Goal: Task Accomplishment & Management: Complete application form

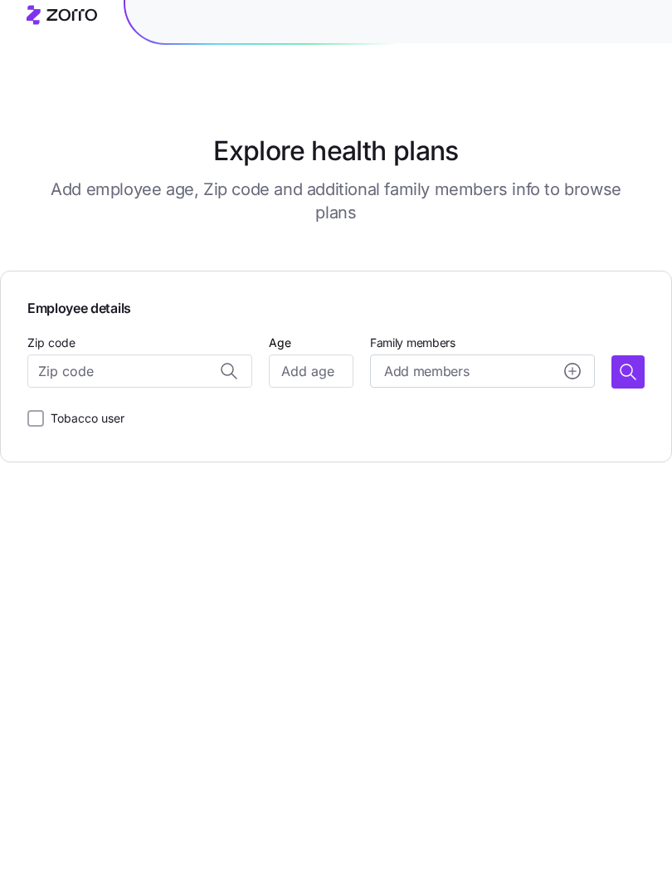
scroll to position [27, 0]
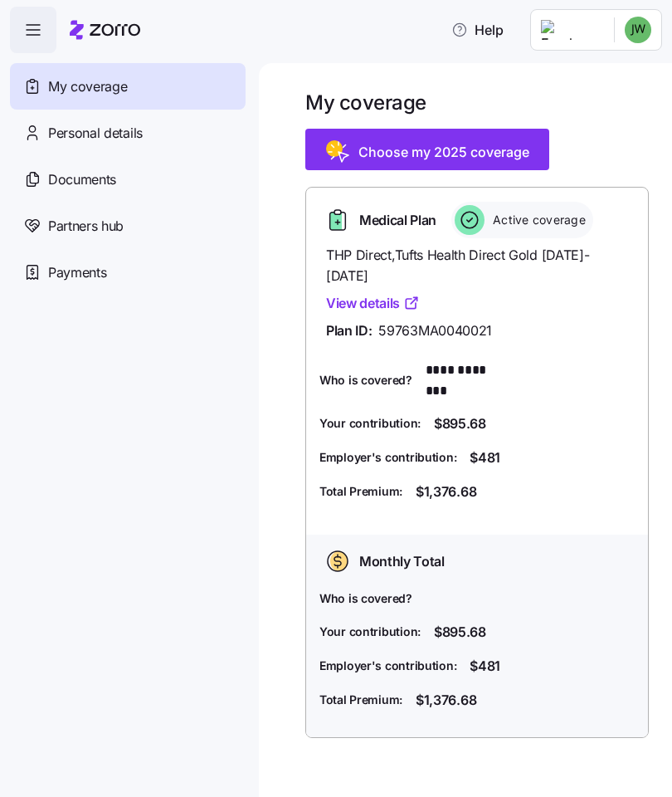
click at [463, 144] on span "Choose my 2025 coverage" at bounding box center [443, 152] width 171 height 20
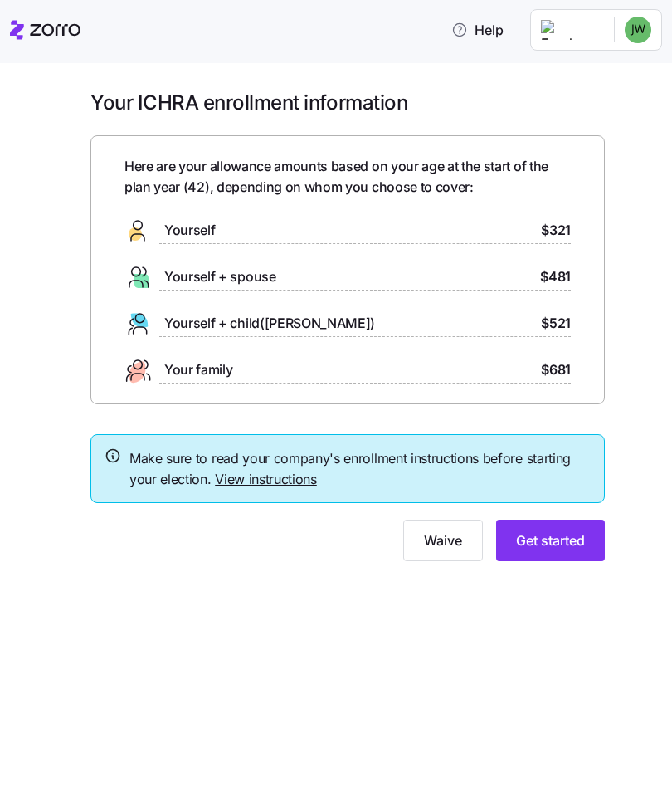
click at [502, 277] on div "Yourself + spouse $481" at bounding box center [347, 277] width 446 height 27
click at [209, 266] on span "Yourself + spouse" at bounding box center [220, 276] width 112 height 21
click at [190, 276] on span "Yourself + spouse" at bounding box center [220, 276] width 112 height 21
click at [558, 270] on span "$481" at bounding box center [555, 276] width 31 height 21
click at [558, 541] on span "Get started" at bounding box center [550, 540] width 69 height 20
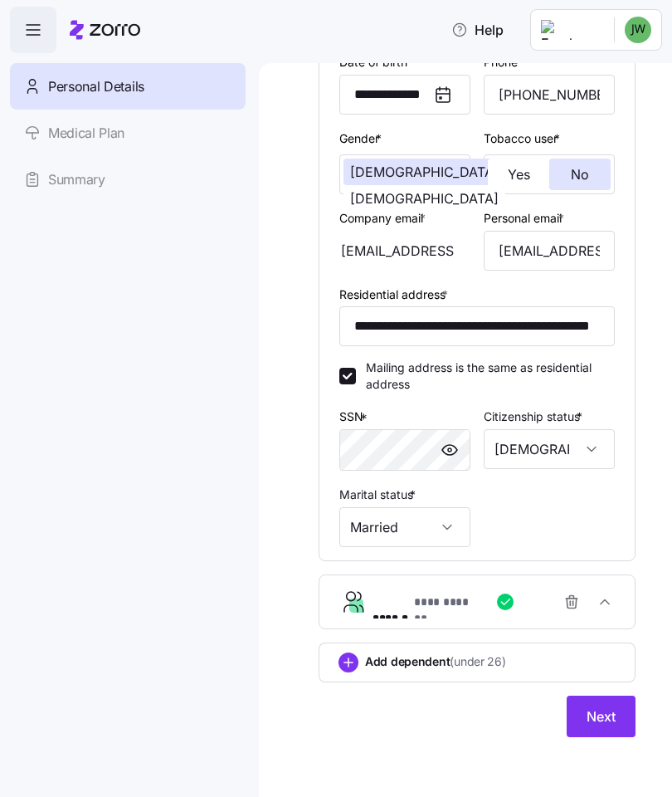
scroll to position [282, 0]
click at [595, 730] on button "Next" at bounding box center [601, 715] width 69 height 41
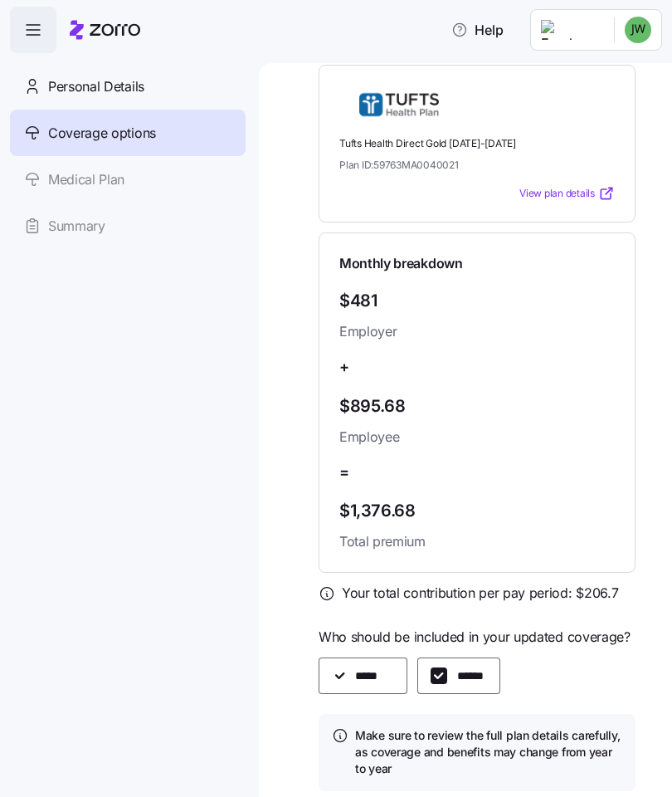
scroll to position [807, 0]
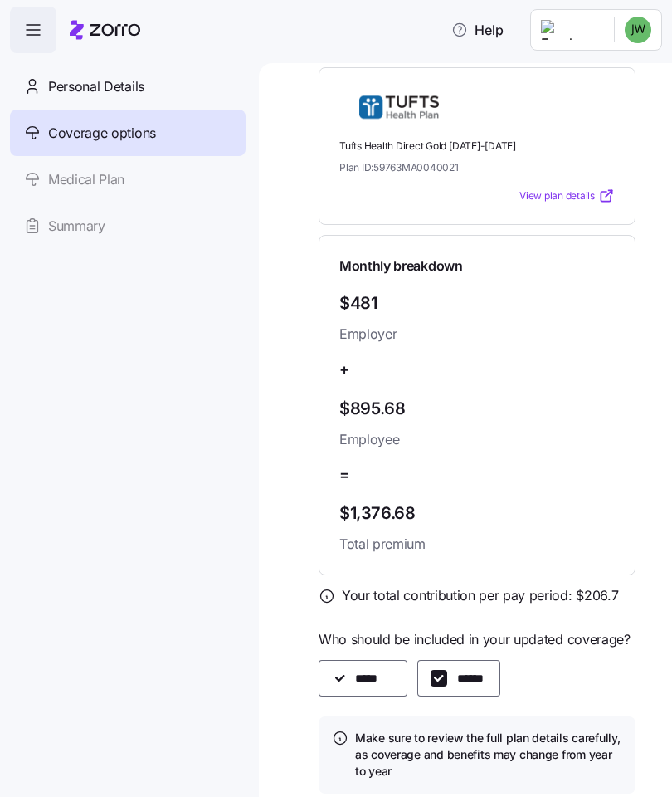
click at [577, 188] on span "View plan details" at bounding box center [557, 196] width 76 height 16
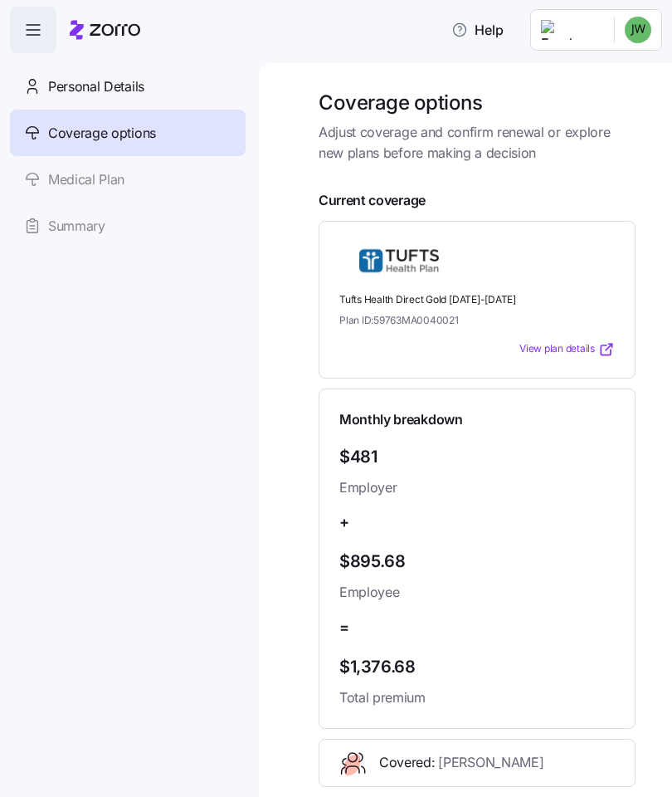
scroll to position [0, 0]
click at [89, 139] on span "Coverage options" at bounding box center [102, 133] width 108 height 21
click at [67, 173] on link "Medical Plan" at bounding box center [128, 179] width 236 height 46
click at [66, 175] on link "Medical Plan" at bounding box center [128, 179] width 236 height 46
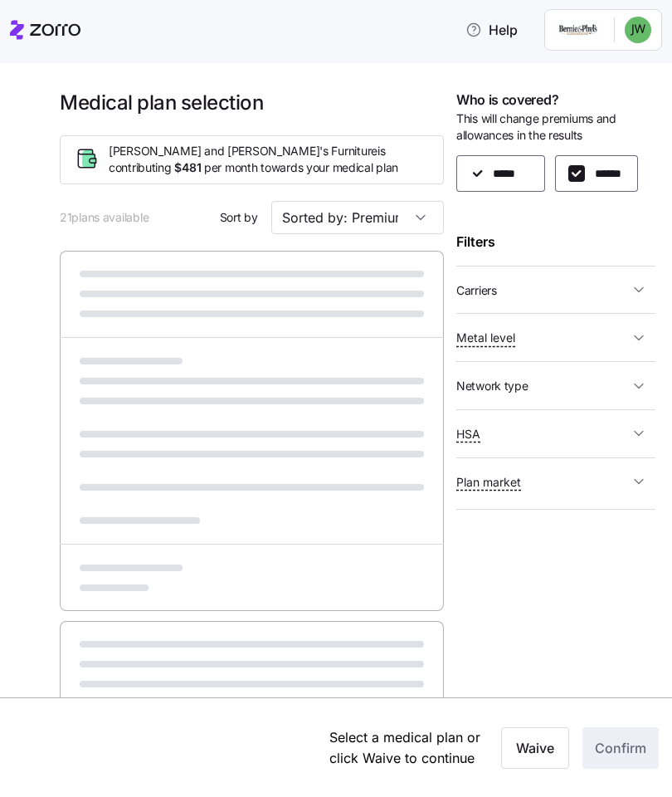
click at [640, 283] on icon "button" at bounding box center [639, 289] width 17 height 17
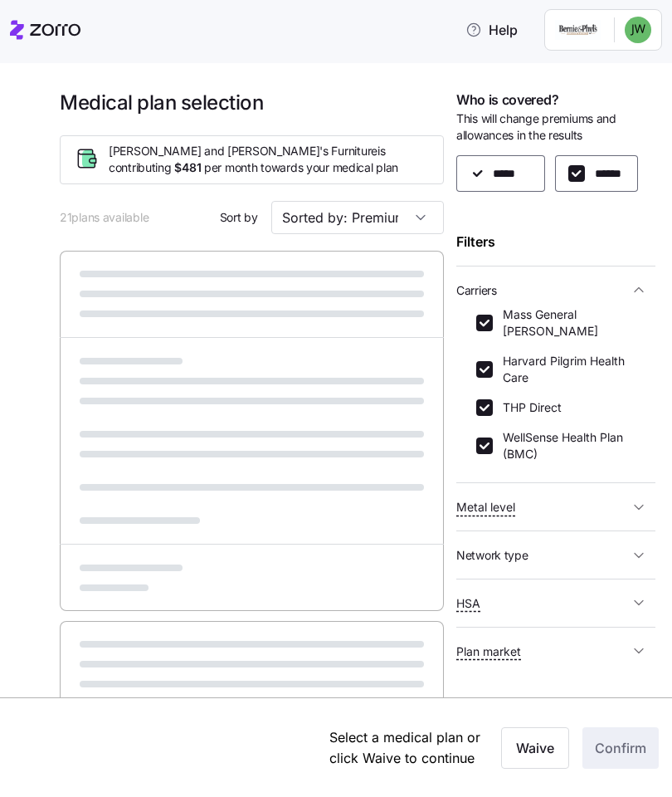
click at [486, 314] on input "Mass General [PERSON_NAME]" at bounding box center [484, 322] width 17 height 17
checkbox input "false"
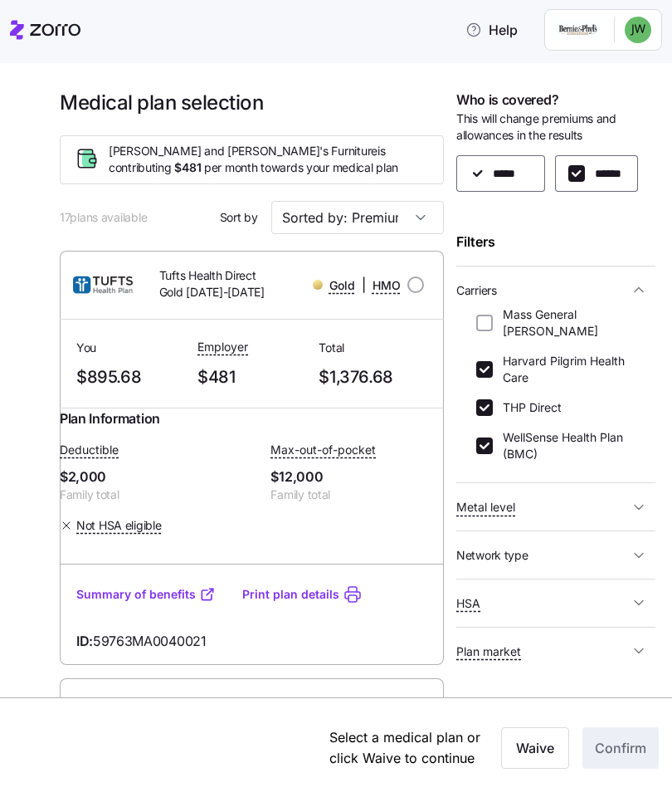
click at [486, 399] on input "THP Direct" at bounding box center [484, 407] width 17 height 17
checkbox input "false"
click at [490, 437] on input "WellSense Health Plan (BMC)" at bounding box center [484, 445] width 17 height 17
checkbox input "false"
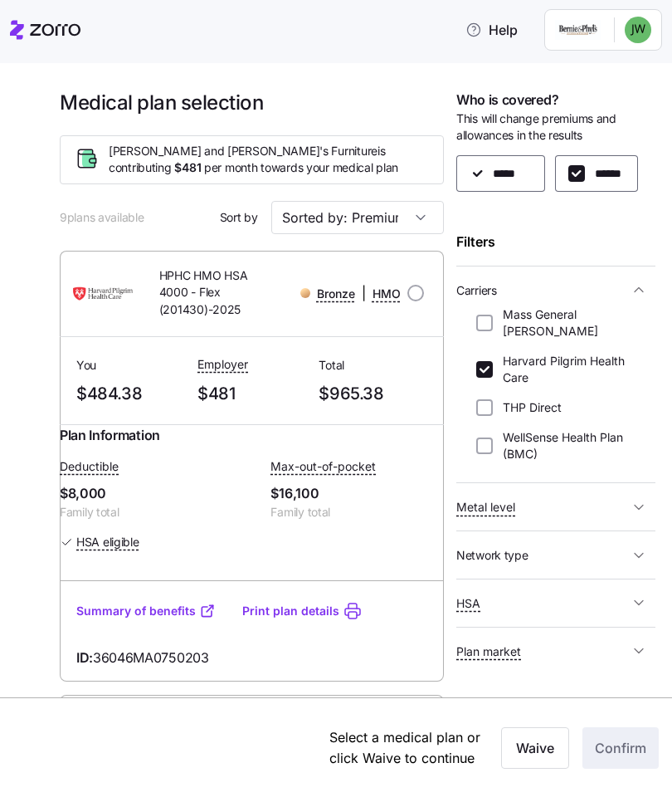
click at [163, 619] on link "Summary of benefits" at bounding box center [145, 610] width 139 height 17
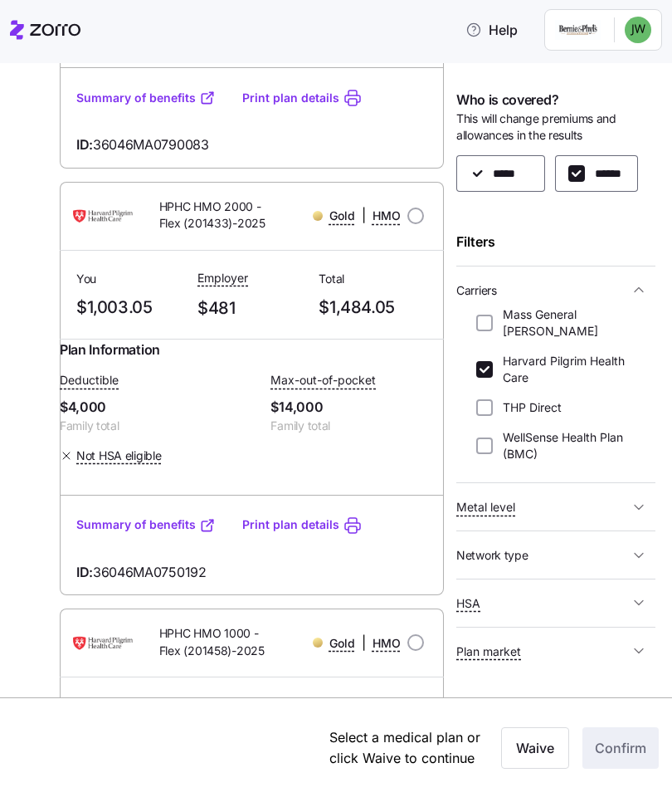
scroll to position [2271, 0]
click at [488, 361] on input "Harvard Pilgrim Health Care" at bounding box center [484, 369] width 17 height 17
checkbox input "false"
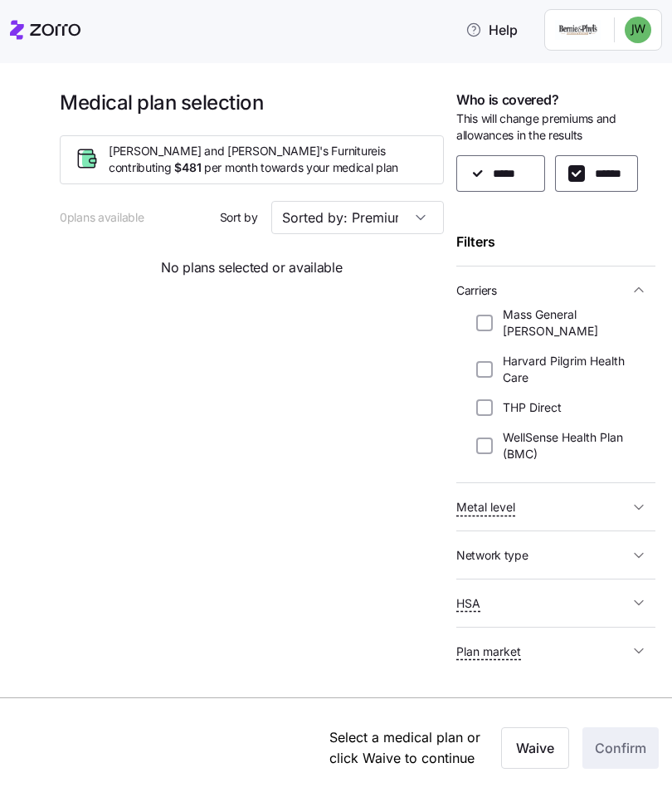
scroll to position [0, 0]
click at [495, 307] on label "Mass General [PERSON_NAME]" at bounding box center [564, 322] width 143 height 33
click at [493, 314] on input "Mass General [PERSON_NAME]" at bounding box center [484, 322] width 17 height 17
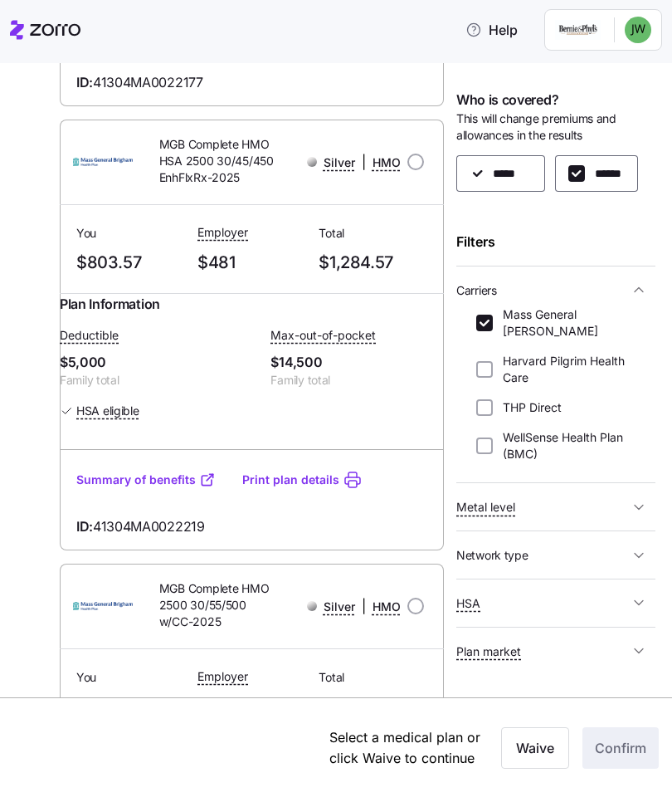
scroll to position [529, 0]
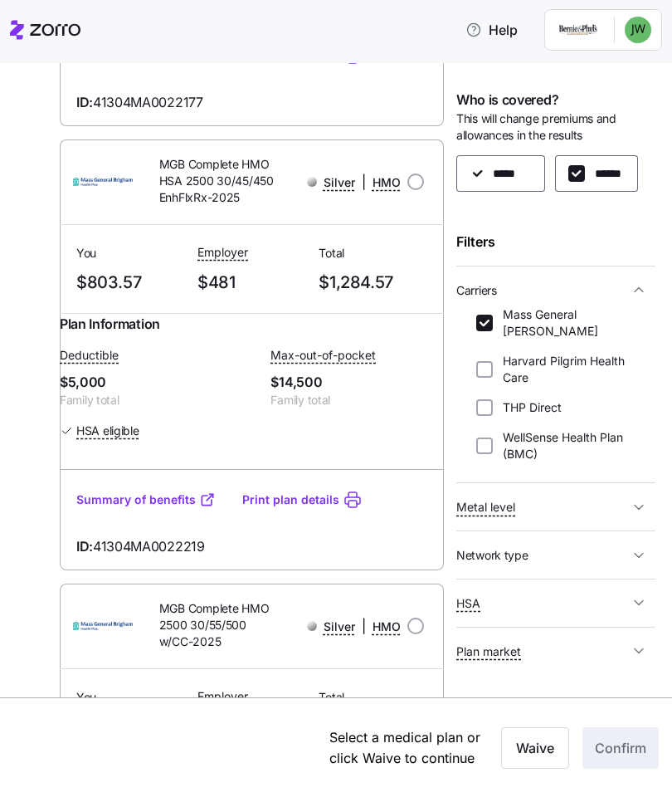
click at [489, 314] on input "Mass General [PERSON_NAME]" at bounding box center [484, 322] width 17 height 17
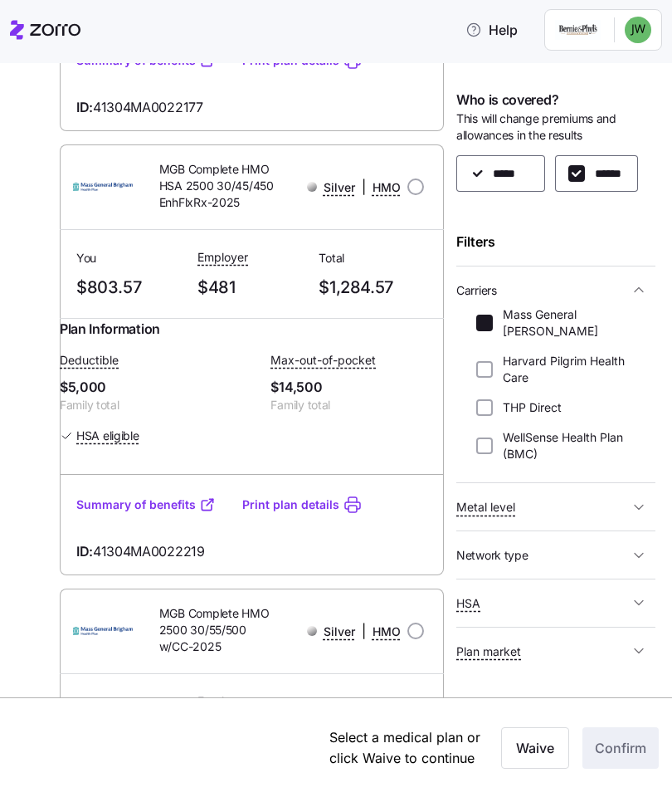
checkbox input "false"
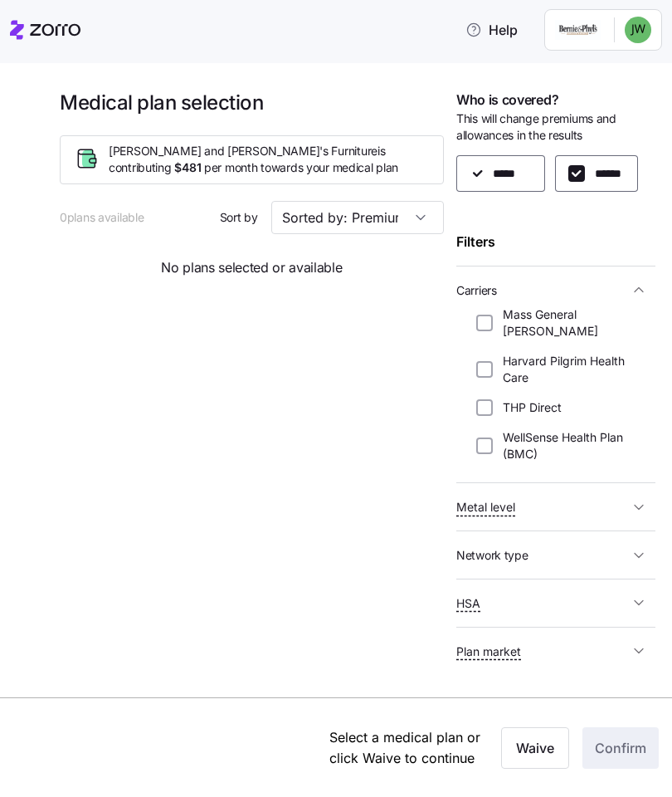
click at [488, 361] on input "Harvard Pilgrim Health Care" at bounding box center [484, 369] width 17 height 17
checkbox input "true"
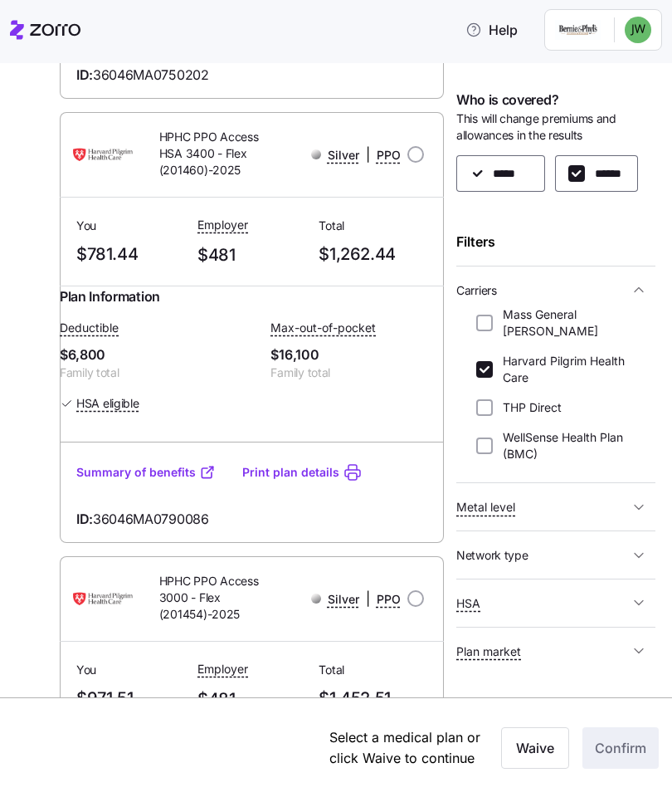
scroll to position [1460, 0]
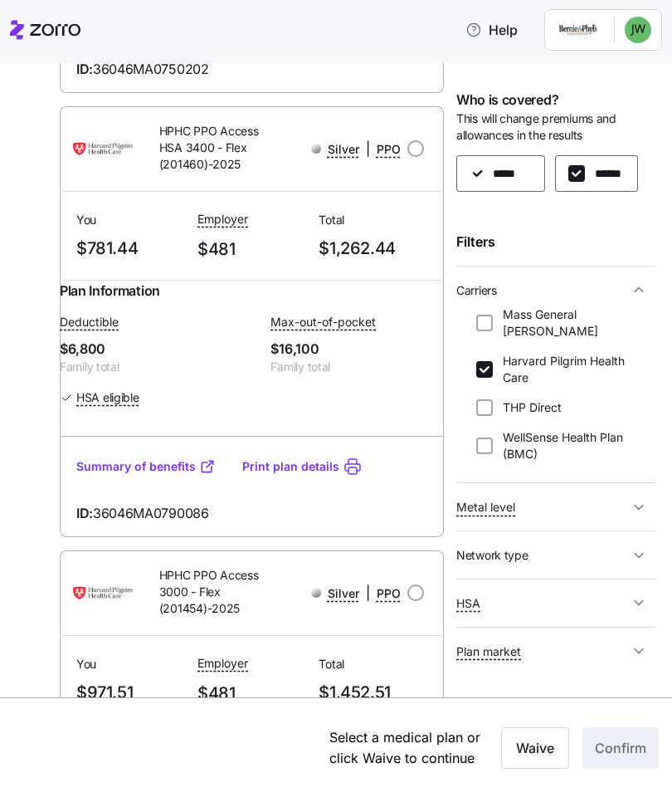
click at [640, 499] on icon "button" at bounding box center [639, 507] width 17 height 17
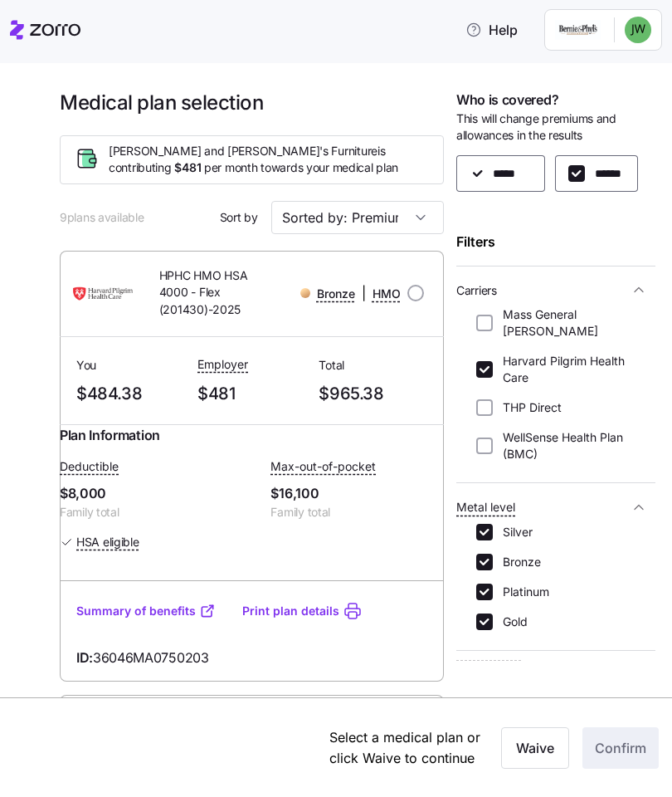
scroll to position [0, 0]
click at [482, 525] on div "Silver Bronze Platinum Gold" at bounding box center [555, 577] width 159 height 106
click at [486, 553] on input "Bronze" at bounding box center [484, 561] width 17 height 17
checkbox input "false"
click at [483, 524] on input "Silver" at bounding box center [484, 532] width 17 height 17
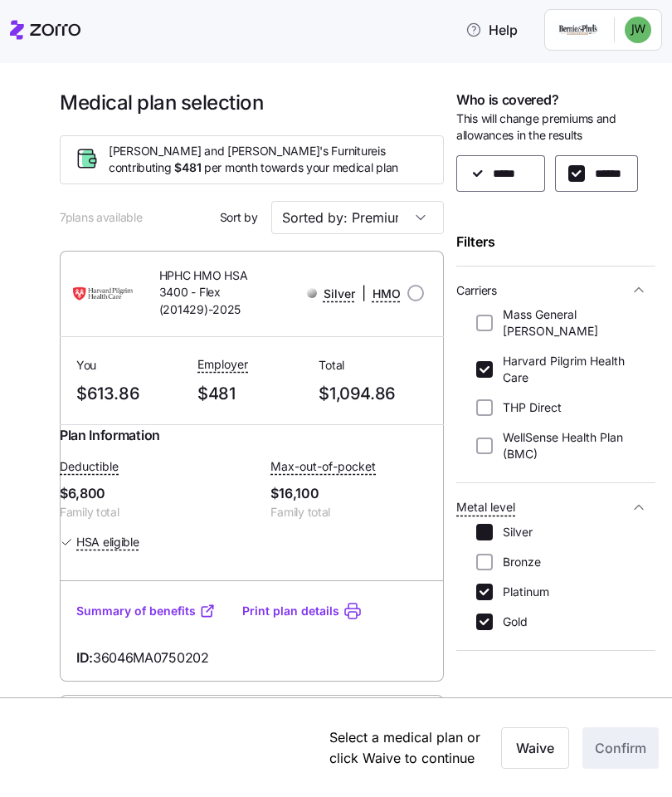
checkbox input "false"
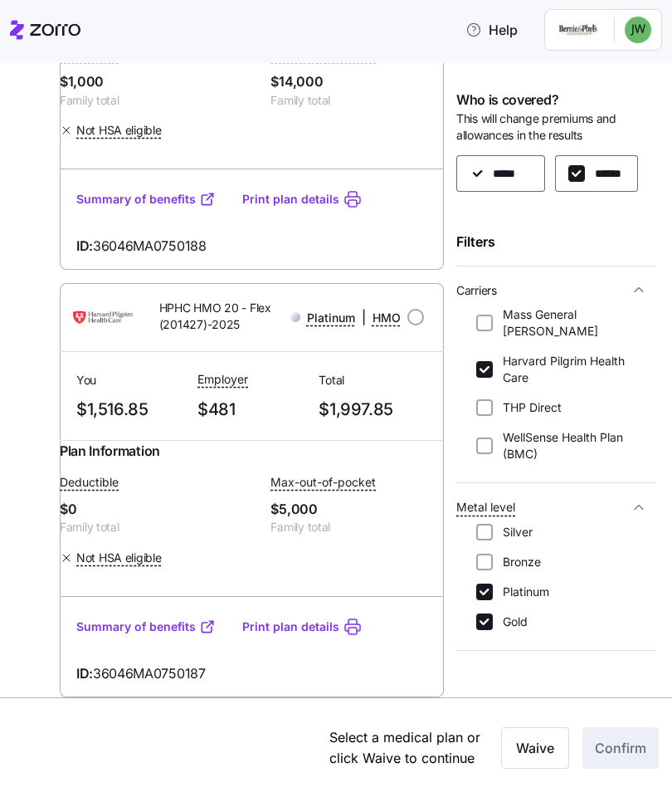
scroll to position [1296, 0]
click at [478, 499] on span "Metal level" at bounding box center [485, 507] width 59 height 17
click at [637, 499] on icon "button" at bounding box center [639, 507] width 17 height 17
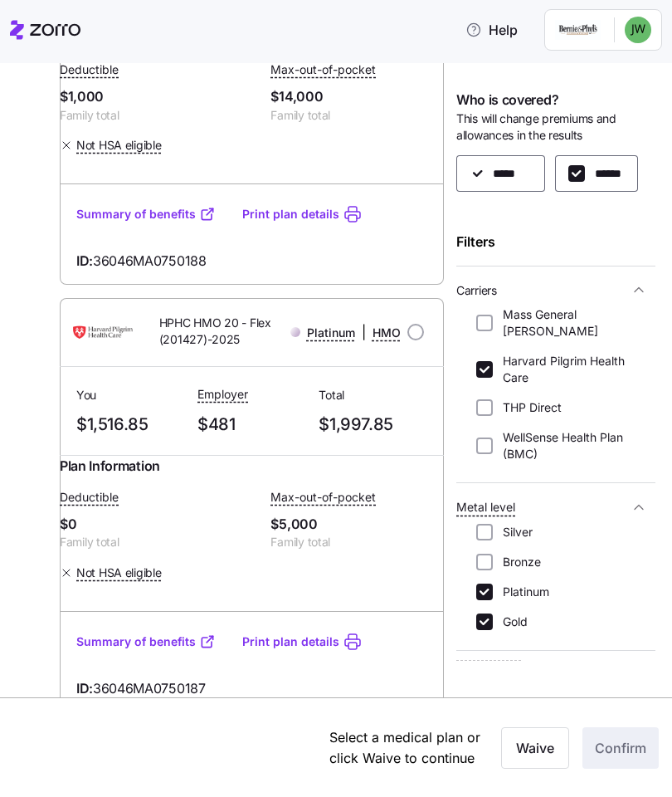
click at [488, 583] on input "Platinum" at bounding box center [484, 591] width 17 height 17
checkbox input "false"
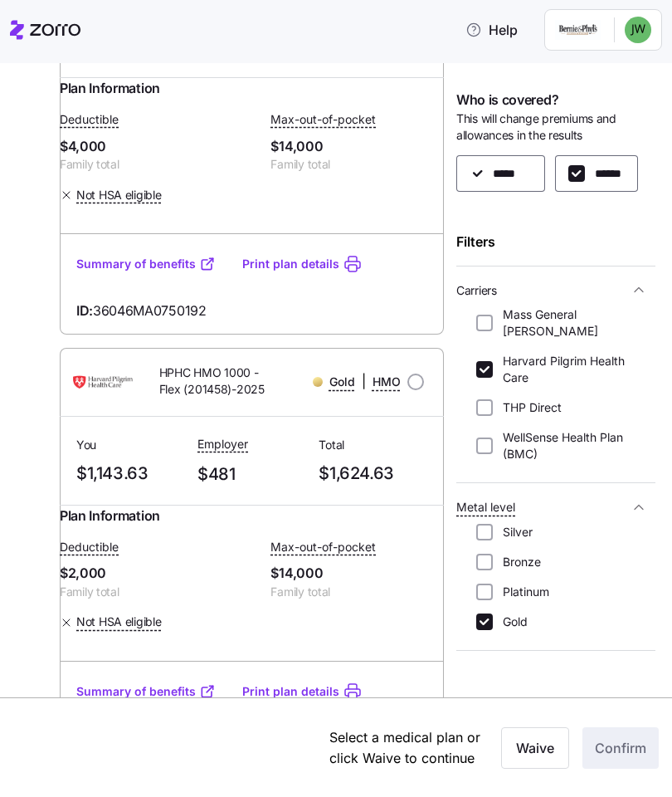
scroll to position [329, 0]
click at [484, 524] on input "Silver" at bounding box center [484, 532] width 17 height 17
checkbox input "true"
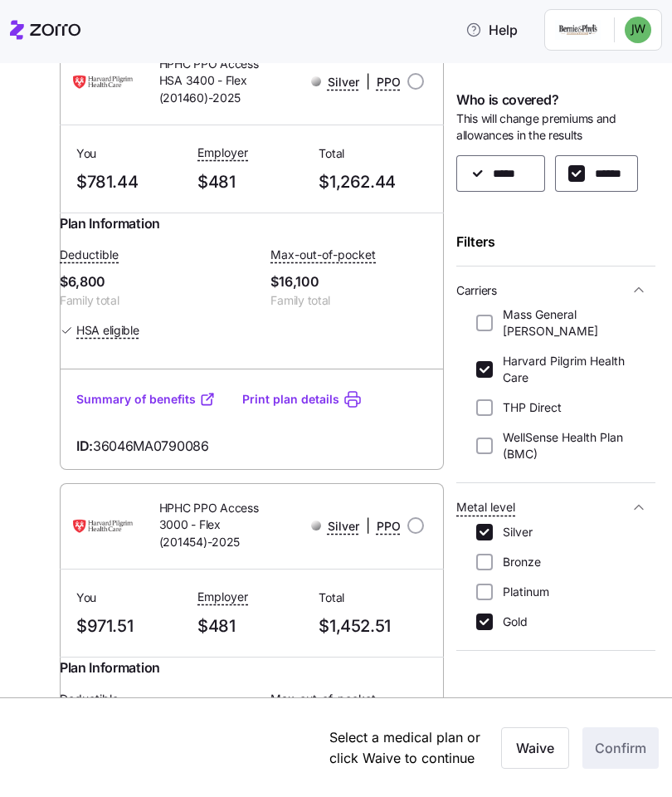
scroll to position [657, 0]
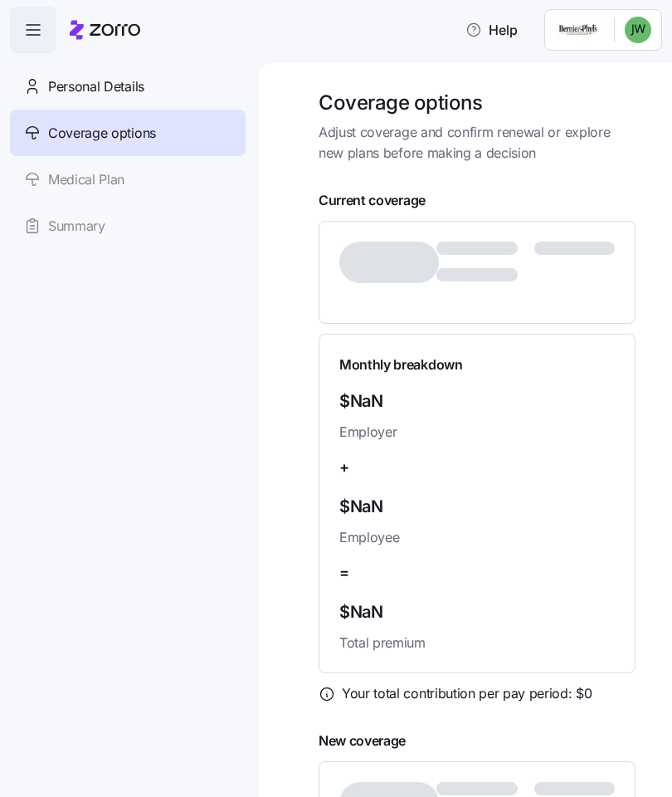
checkbox input "true"
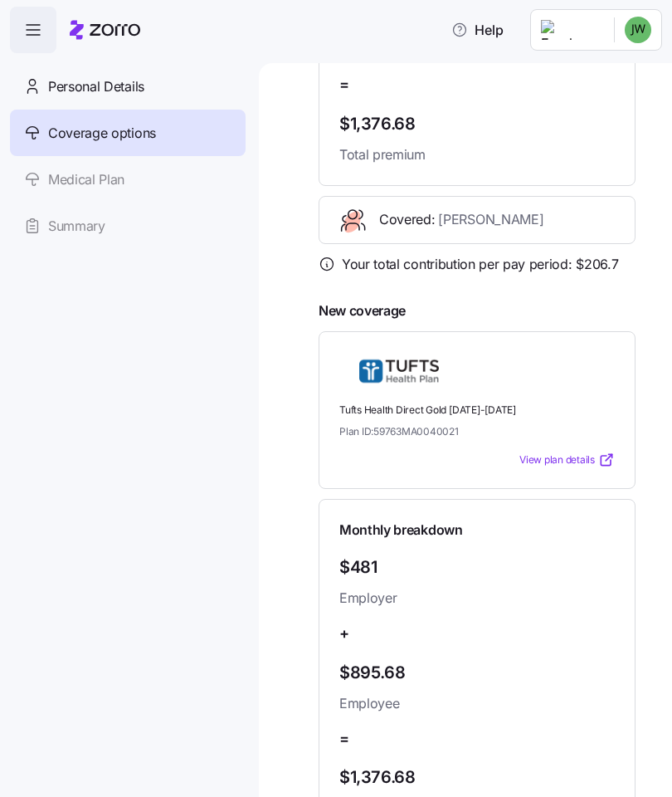
scroll to position [546, 0]
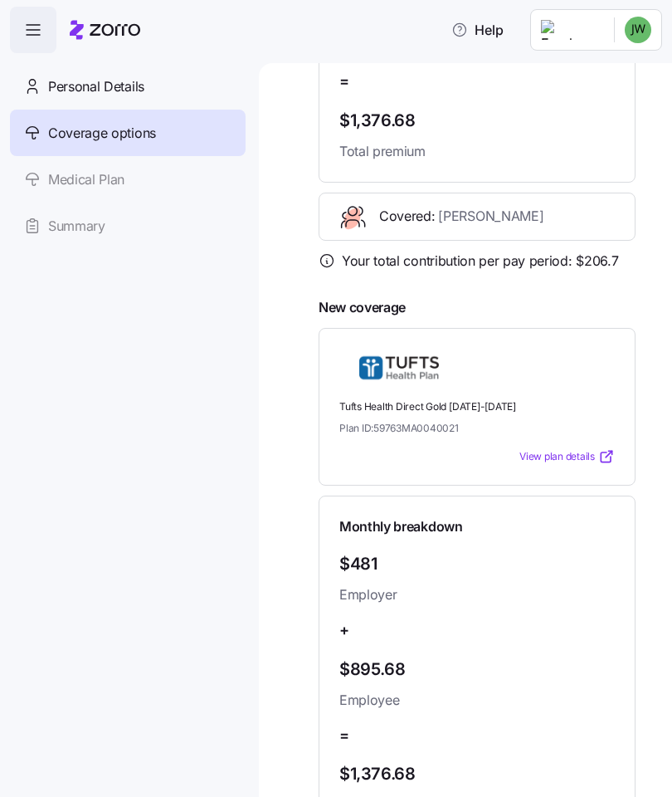
click at [77, 173] on link "Medical Plan" at bounding box center [128, 179] width 236 height 46
click at [89, 168] on link "Medical Plan" at bounding box center [128, 179] width 236 height 46
click at [110, 158] on link "Medical Plan" at bounding box center [128, 179] width 236 height 46
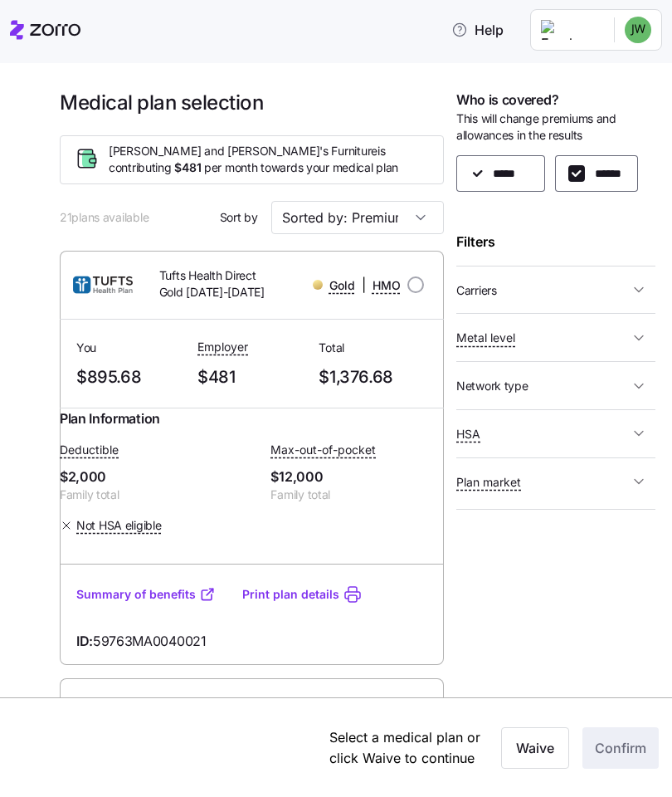
click at [639, 278] on button "Carriers" at bounding box center [555, 290] width 199 height 34
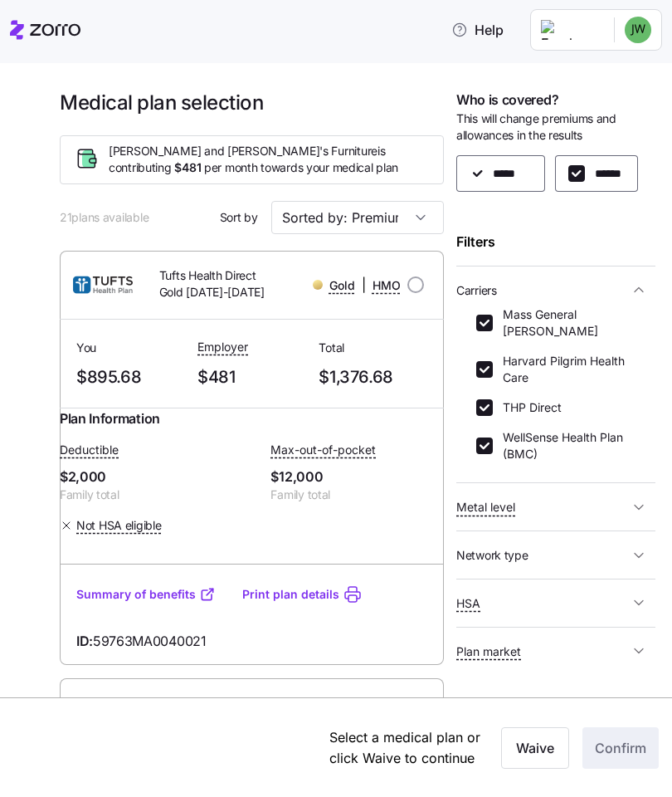
click at [483, 399] on input "THP Direct" at bounding box center [484, 407] width 17 height 17
checkbox input "false"
click at [480, 437] on input "WellSense Health Plan (BMC)" at bounding box center [484, 445] width 17 height 17
checkbox input "false"
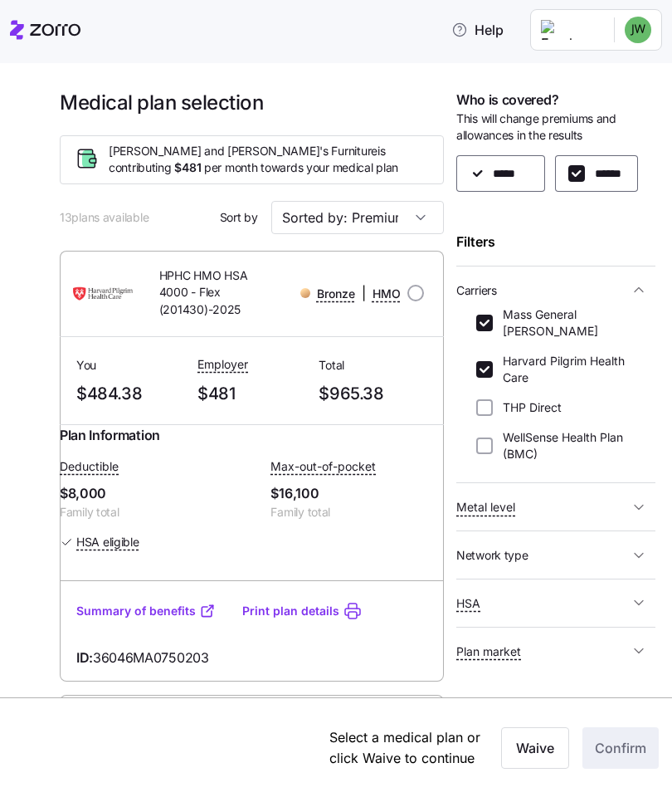
click at [484, 314] on input "Mass General [PERSON_NAME]" at bounding box center [484, 322] width 17 height 17
checkbox input "false"
click at [630, 547] on span "button" at bounding box center [639, 555] width 20 height 17
click at [636, 547] on icon "button" at bounding box center [639, 555] width 17 height 17
click at [637, 594] on icon "button" at bounding box center [639, 602] width 17 height 17
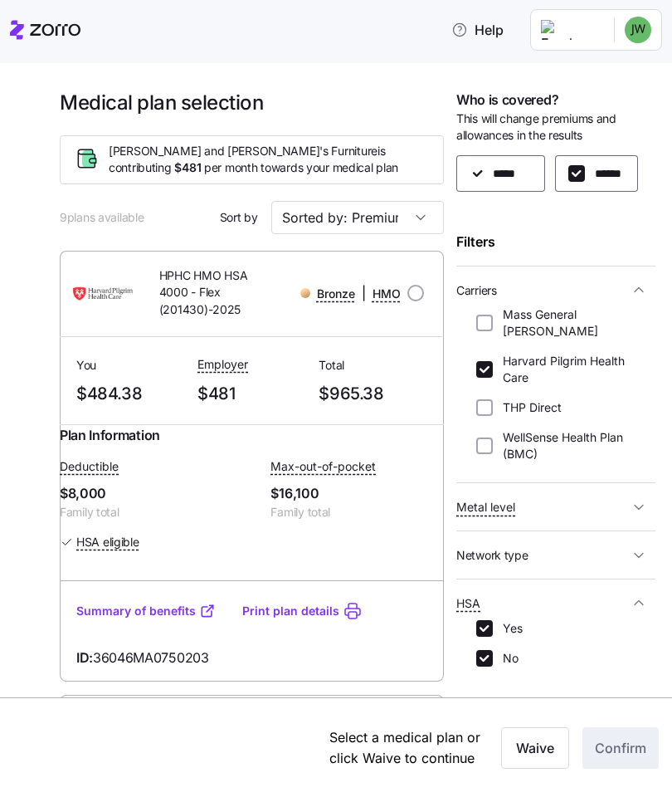
click at [638, 594] on icon "button" at bounding box center [639, 602] width 17 height 17
click at [619, 496] on span "Metal level" at bounding box center [542, 506] width 173 height 21
click at [486, 553] on input "Bronze" at bounding box center [484, 561] width 17 height 17
checkbox input "false"
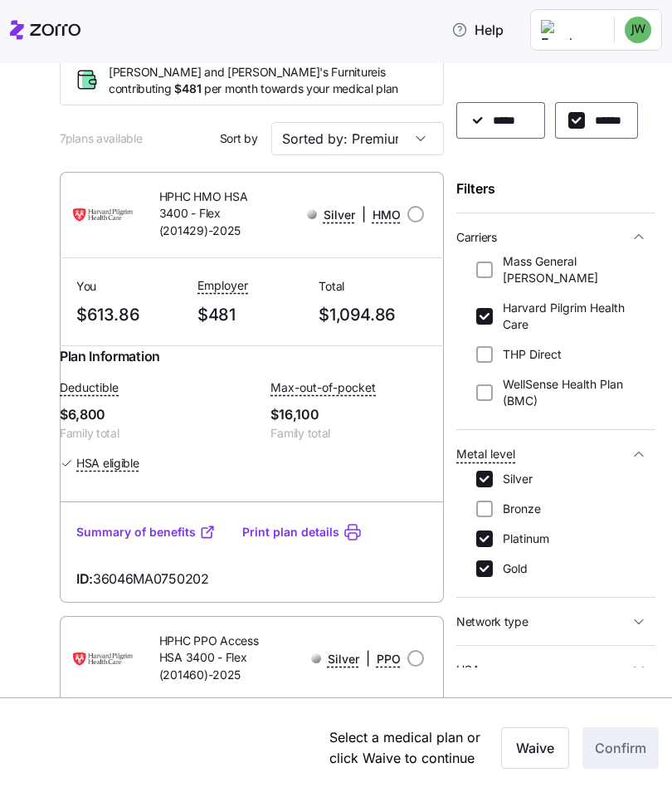
scroll to position [52, 0]
click at [84, 538] on link "Summary of benefits" at bounding box center [145, 532] width 139 height 17
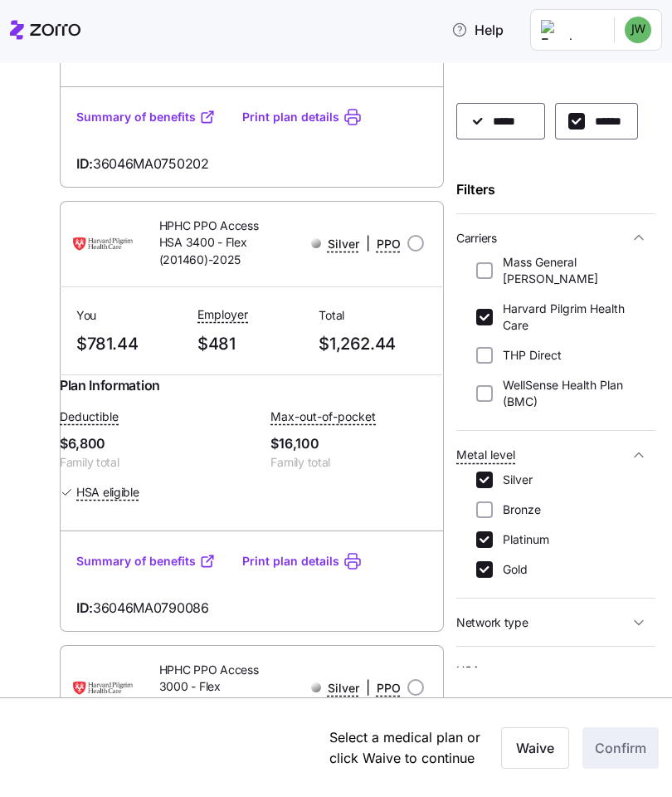
scroll to position [498, 0]
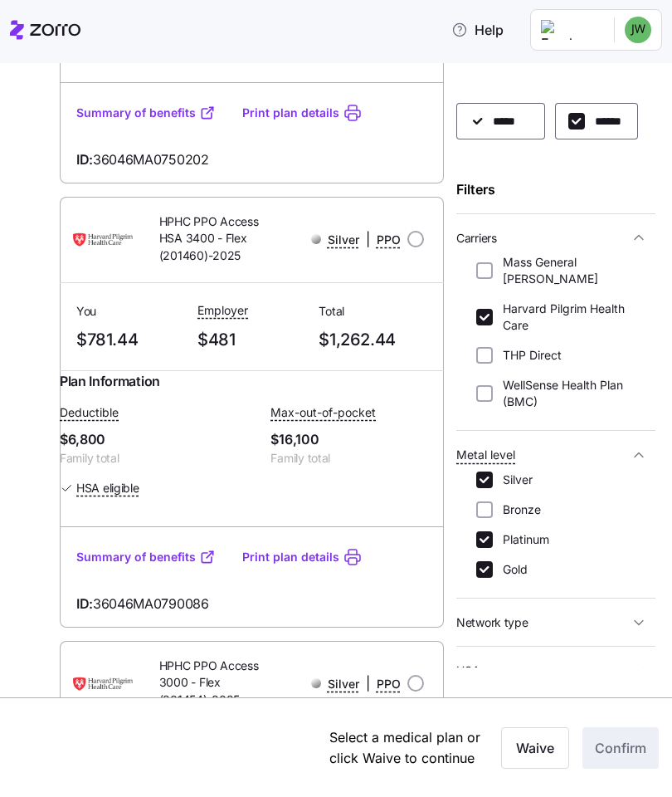
click at [96, 565] on link "Summary of benefits" at bounding box center [145, 557] width 139 height 17
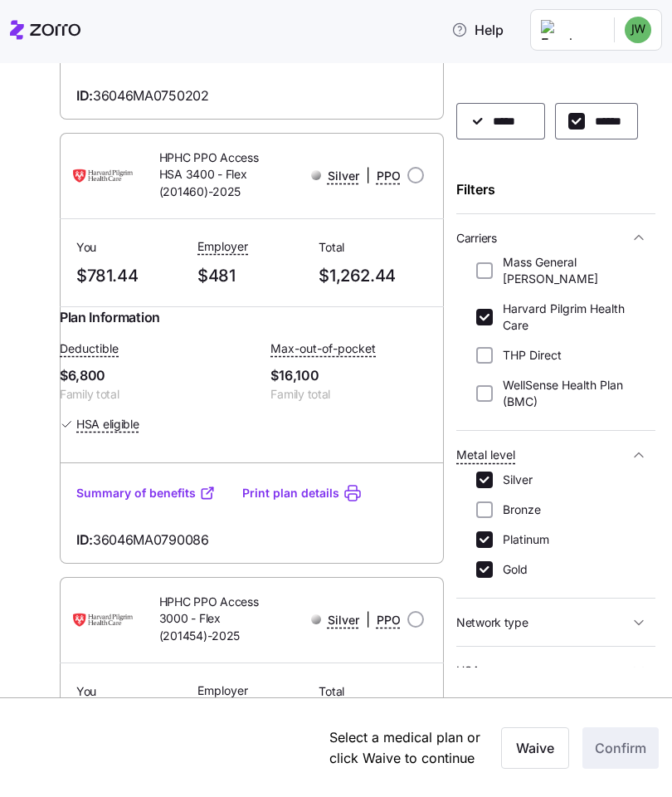
scroll to position [553, 0]
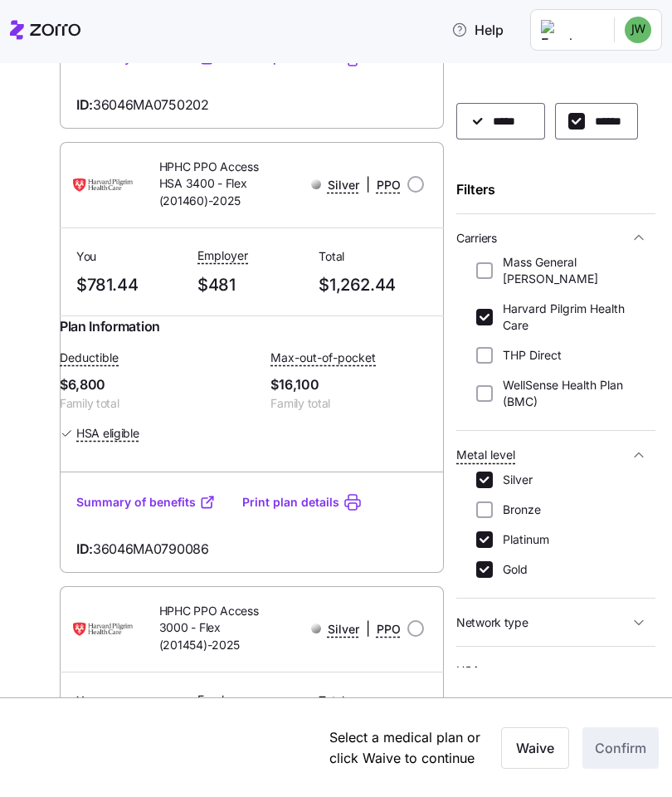
click at [157, 510] on link "Summary of benefits" at bounding box center [145, 502] width 139 height 17
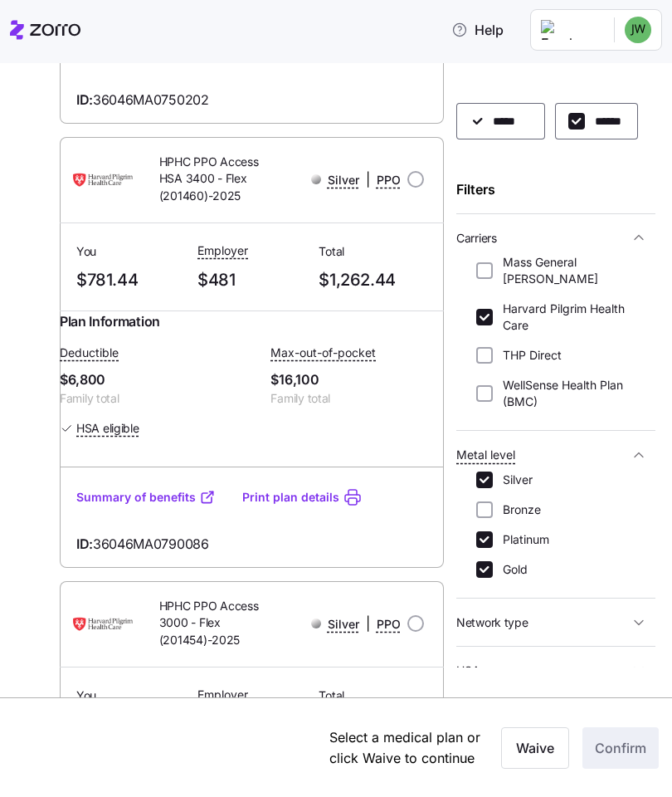
scroll to position [556, 0]
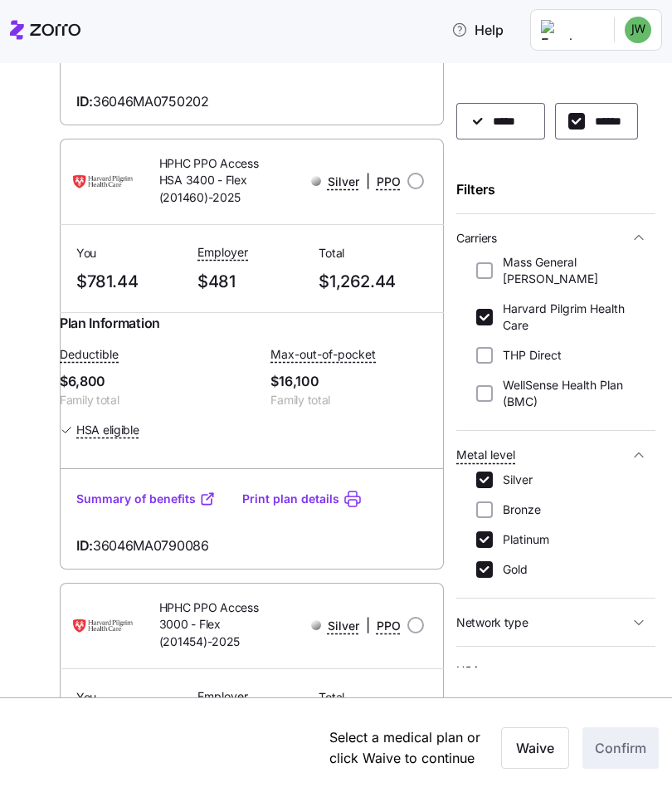
click at [418, 189] on input "radio" at bounding box center [415, 181] width 17 height 17
radio input "true"
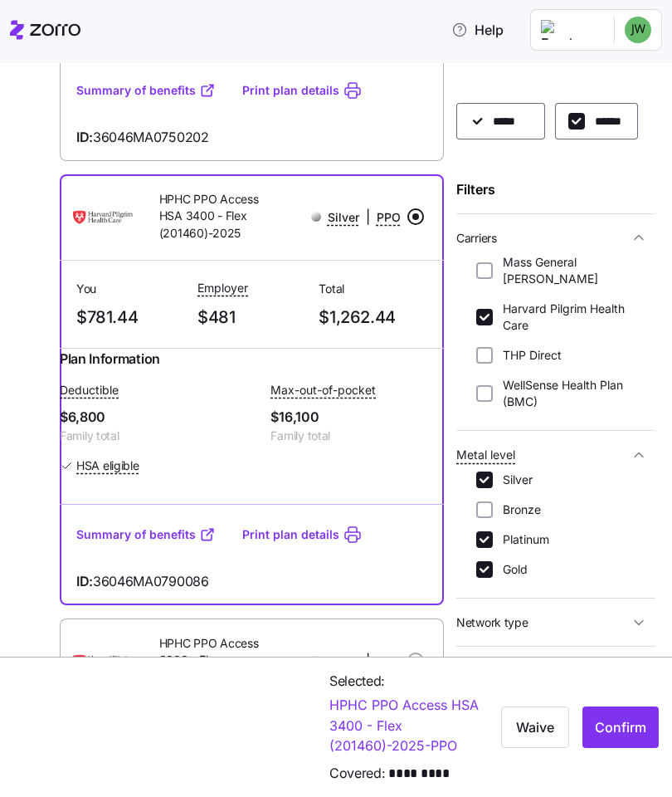
scroll to position [521, 0]
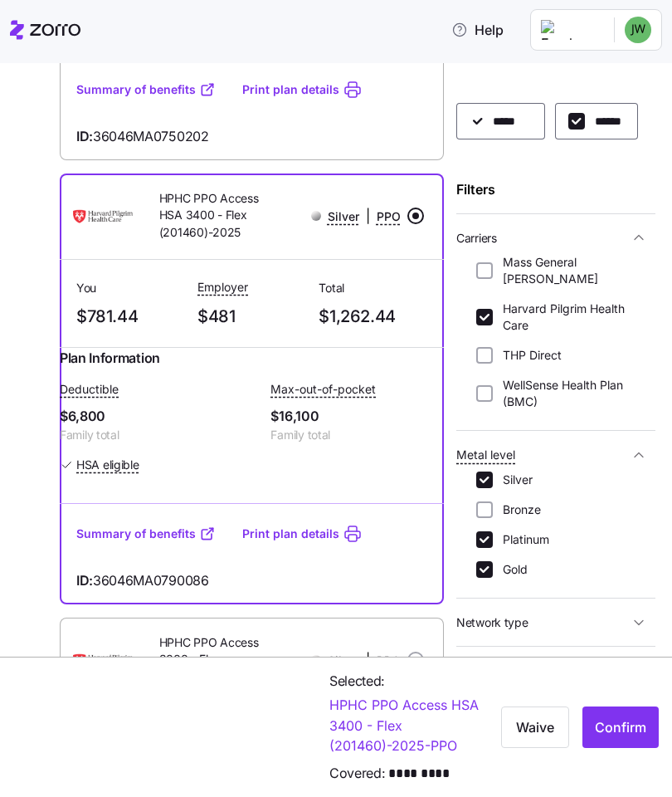
click at [623, 731] on span "Confirm" at bounding box center [620, 727] width 51 height 20
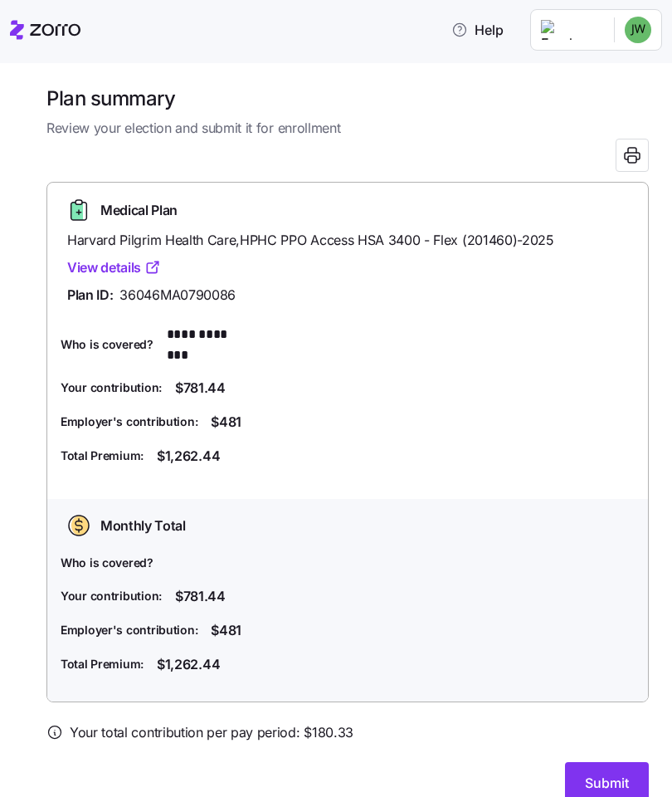
scroll to position [3, 0]
click at [616, 763] on button "Submit" at bounding box center [607, 783] width 84 height 41
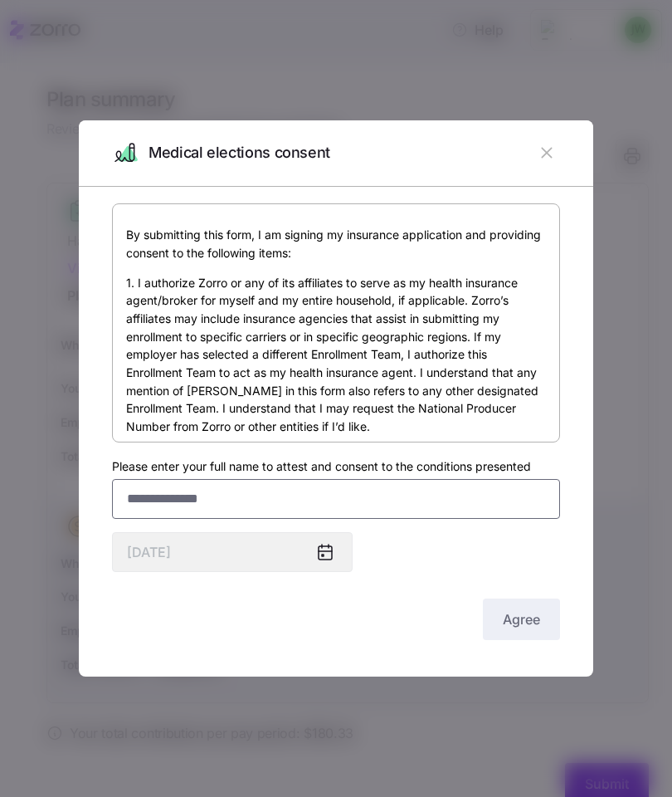
click at [257, 495] on input "Please enter your full name to attest and consent to the conditions presented" at bounding box center [336, 499] width 448 height 40
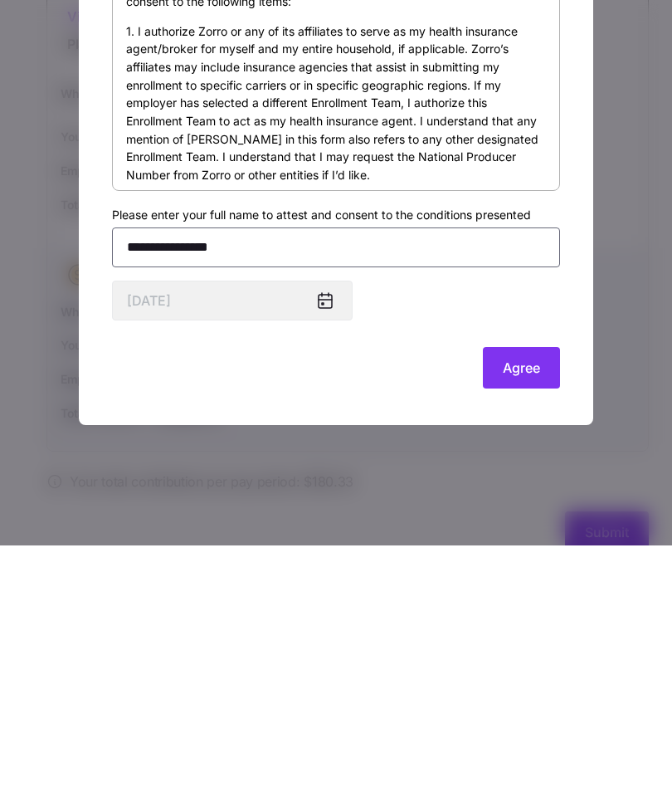
type input "**********"
click at [526, 609] on span "Agree" at bounding box center [521, 619] width 37 height 20
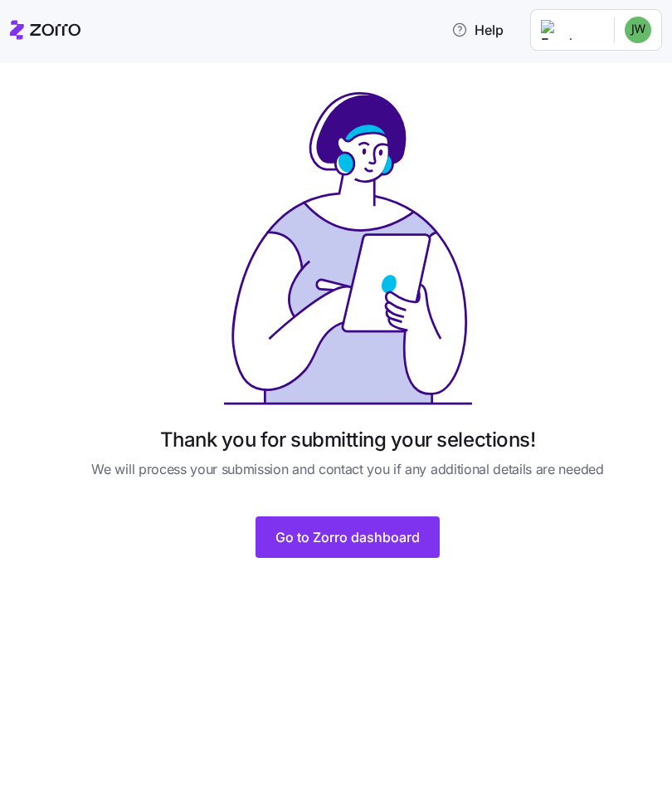
click at [358, 539] on span "Go to Zorro dashboard" at bounding box center [347, 537] width 144 height 20
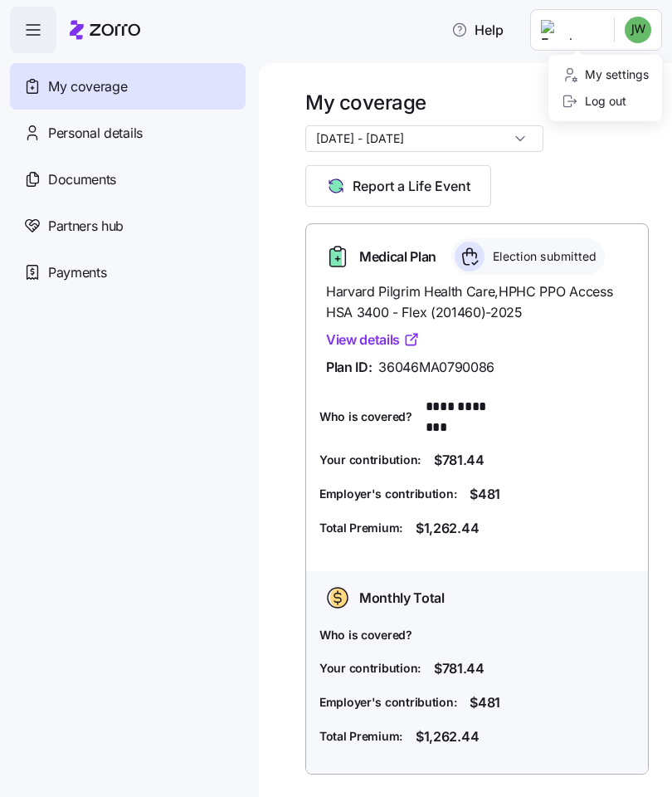
click at [617, 105] on div "Log out" at bounding box center [594, 101] width 65 height 18
